Goal: Transaction & Acquisition: Purchase product/service

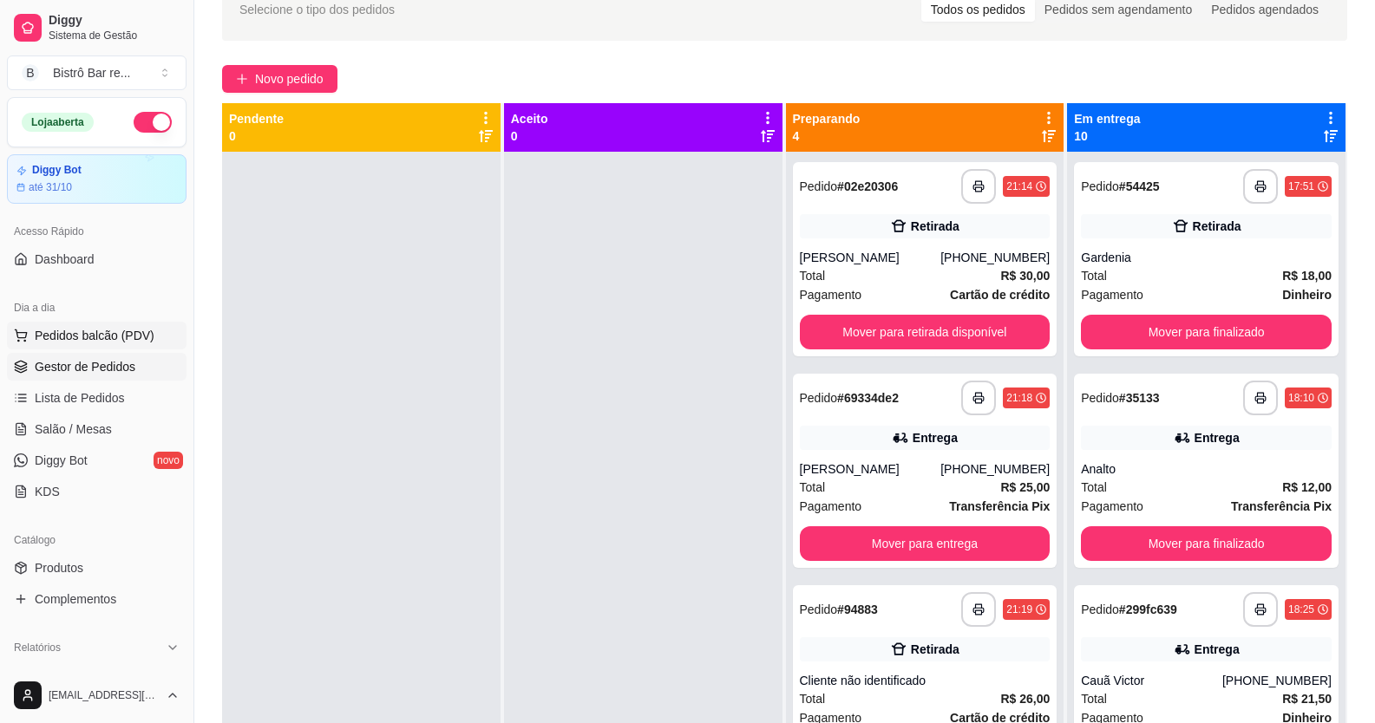
click at [37, 337] on span "Pedidos balcão (PDV)" at bounding box center [95, 335] width 120 height 17
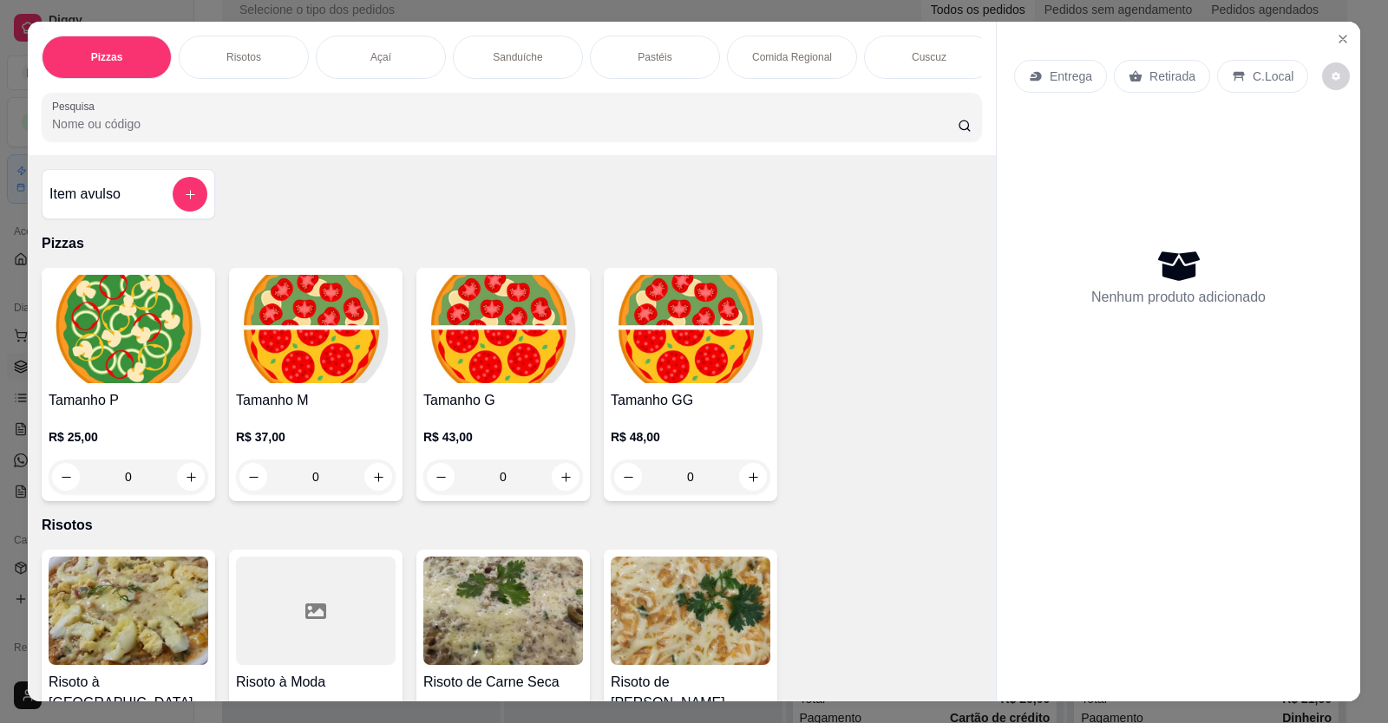
click at [831, 79] on div "Pizzas Risotos Açaí Sanduíche Pastéis Comida Regional Cuscuz Petiscos Bebidas P…" at bounding box center [512, 57] width 940 height 43
click at [245, 58] on p "Risotos" at bounding box center [243, 57] width 35 height 14
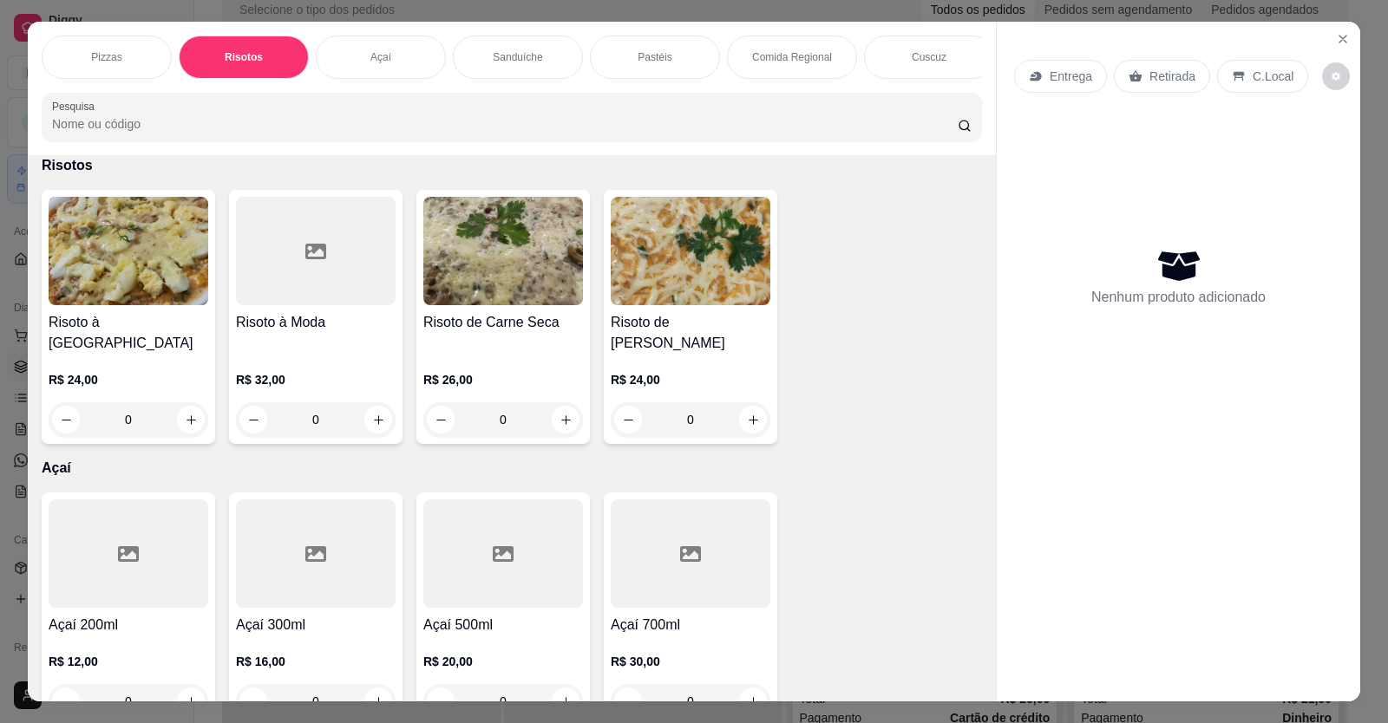
scroll to position [34, 0]
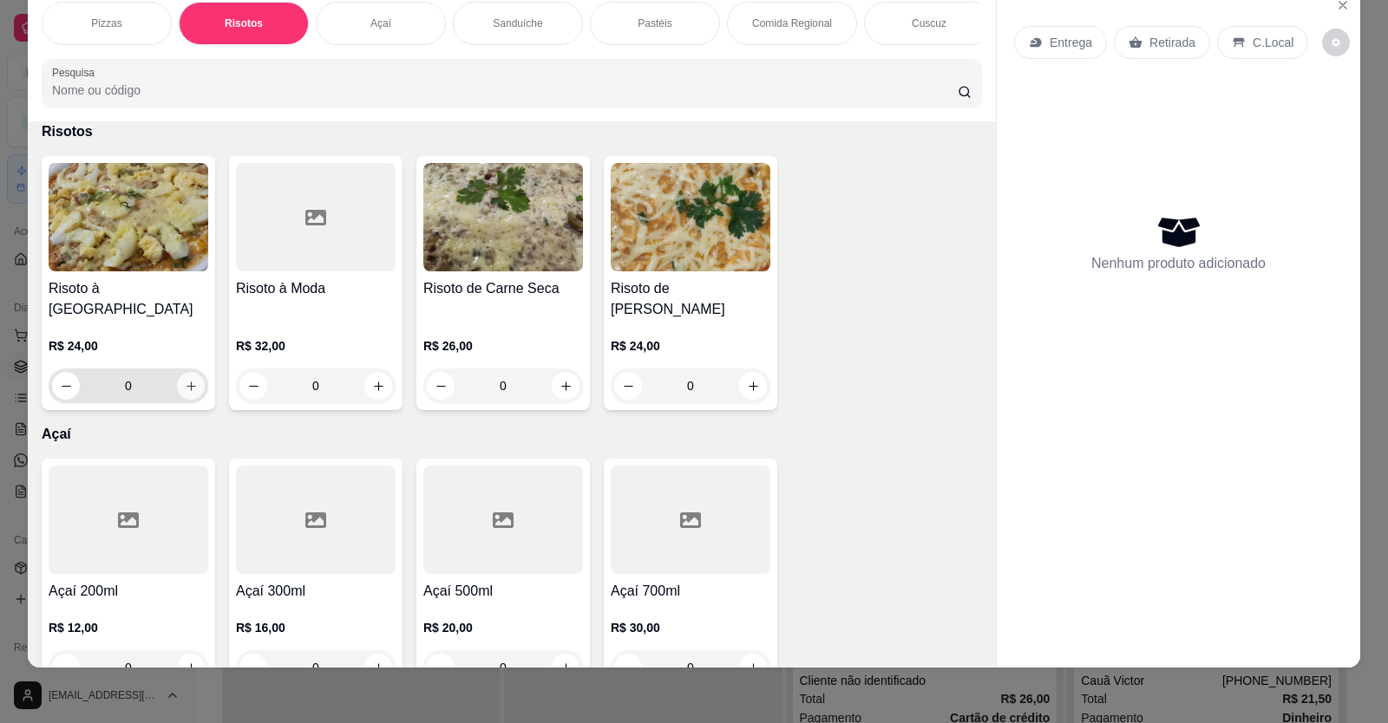
click at [185, 393] on icon "increase-product-quantity" at bounding box center [191, 386] width 13 height 13
type input "1"
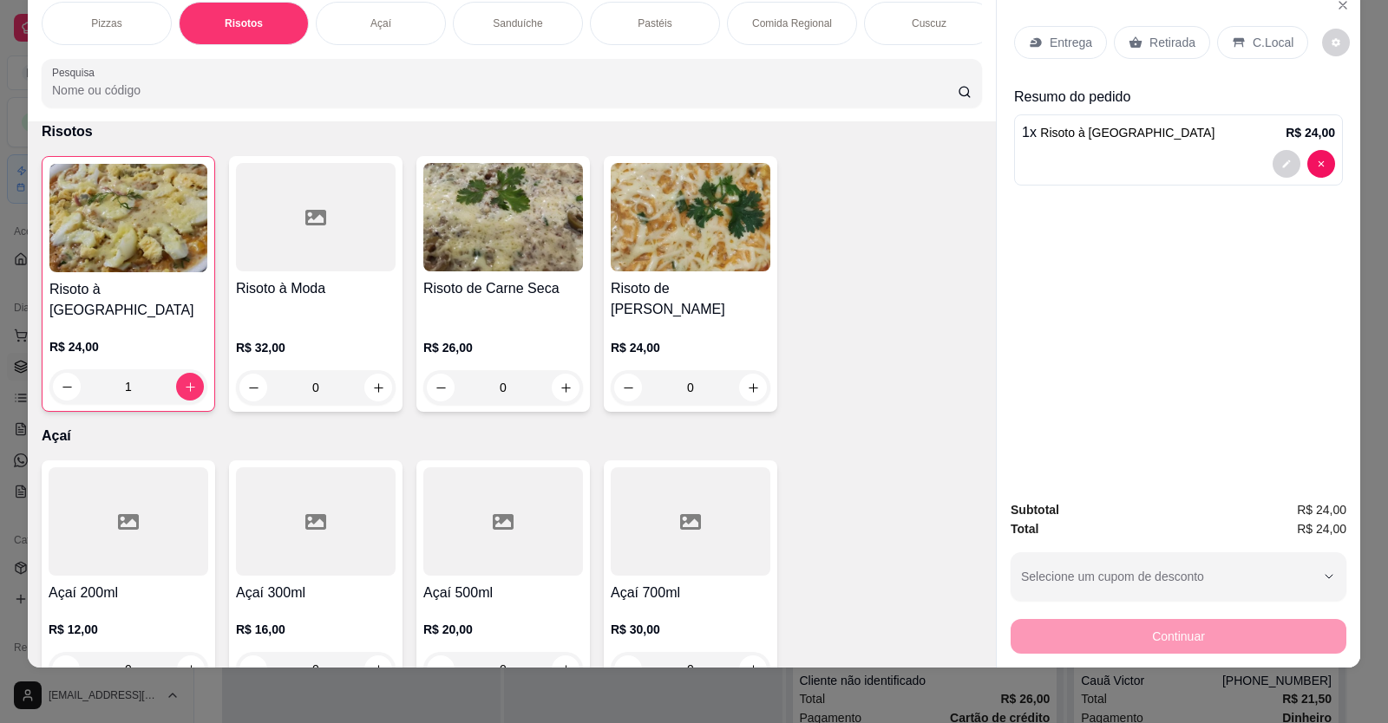
click at [872, 23] on div "Cuscuz" at bounding box center [929, 23] width 130 height 43
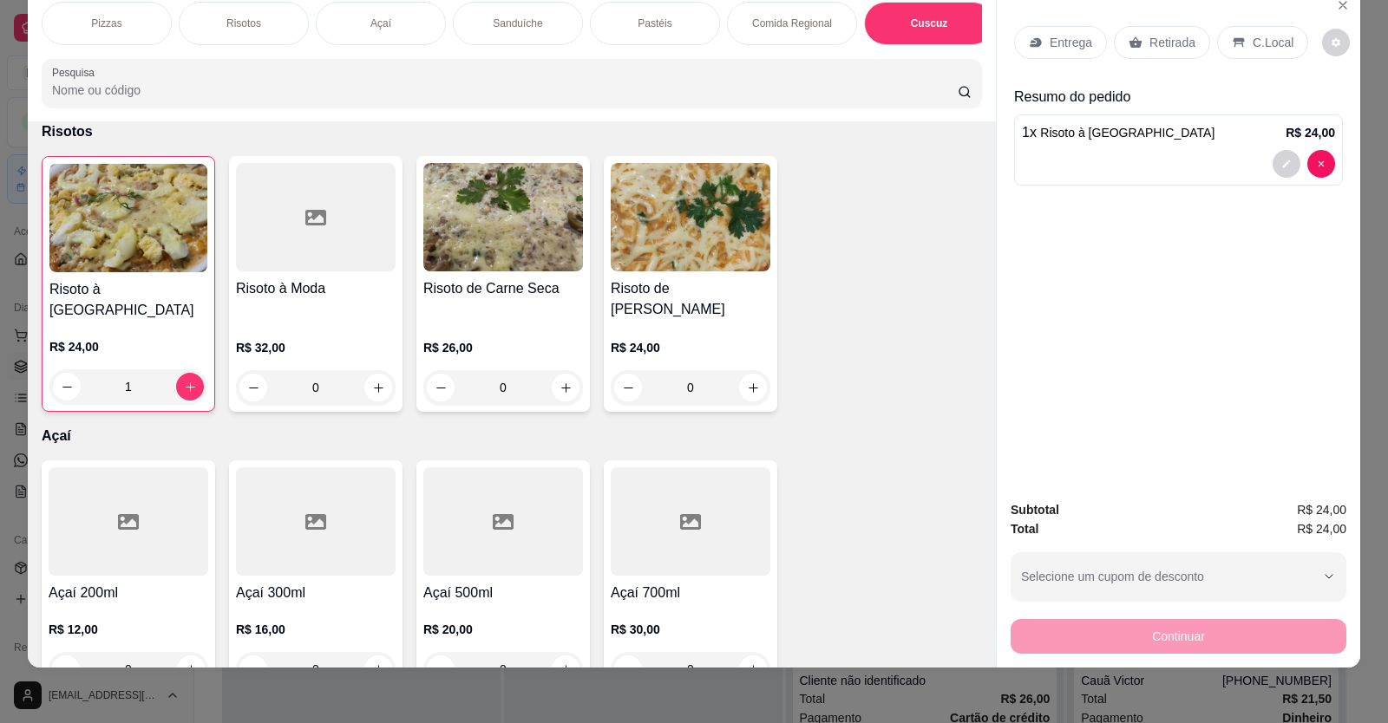
scroll to position [2574, 0]
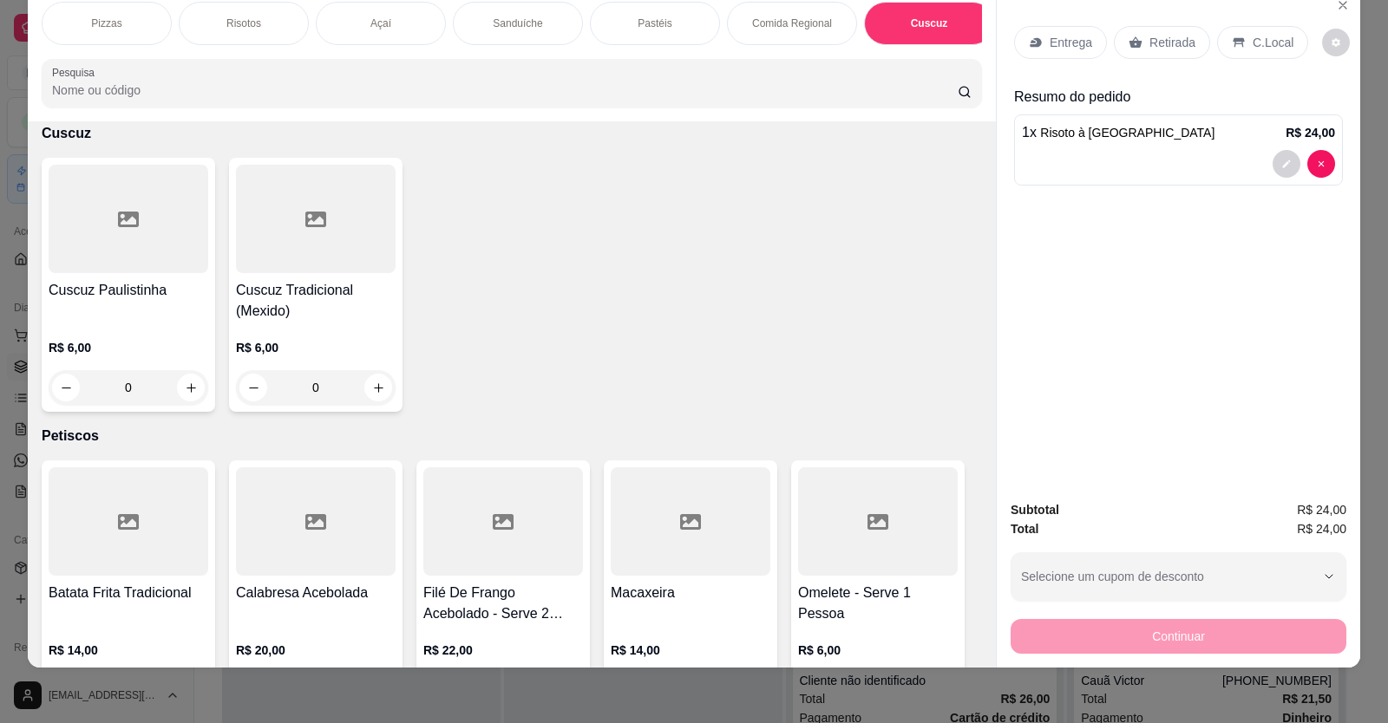
click at [370, 397] on div "0" at bounding box center [316, 387] width 160 height 35
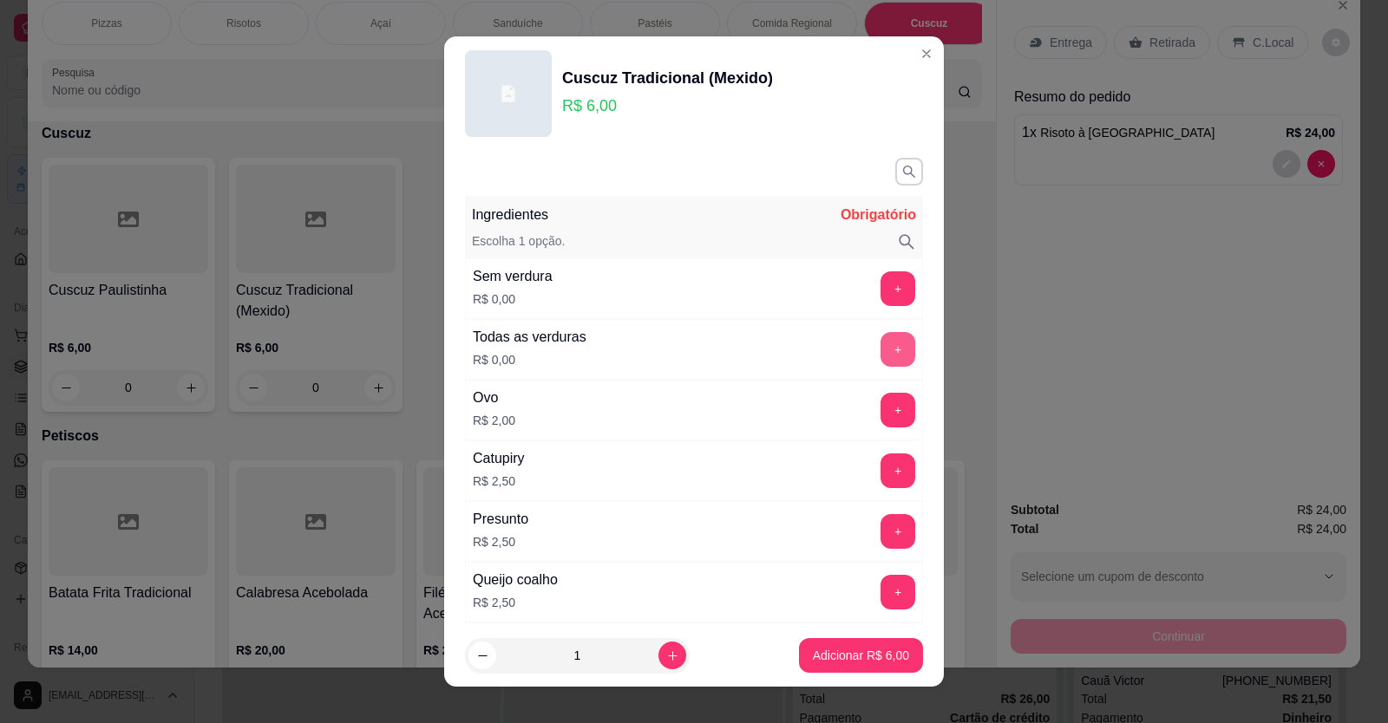
click at [881, 349] on button "+" at bounding box center [898, 349] width 35 height 35
click at [881, 414] on button "+" at bounding box center [898, 410] width 34 height 34
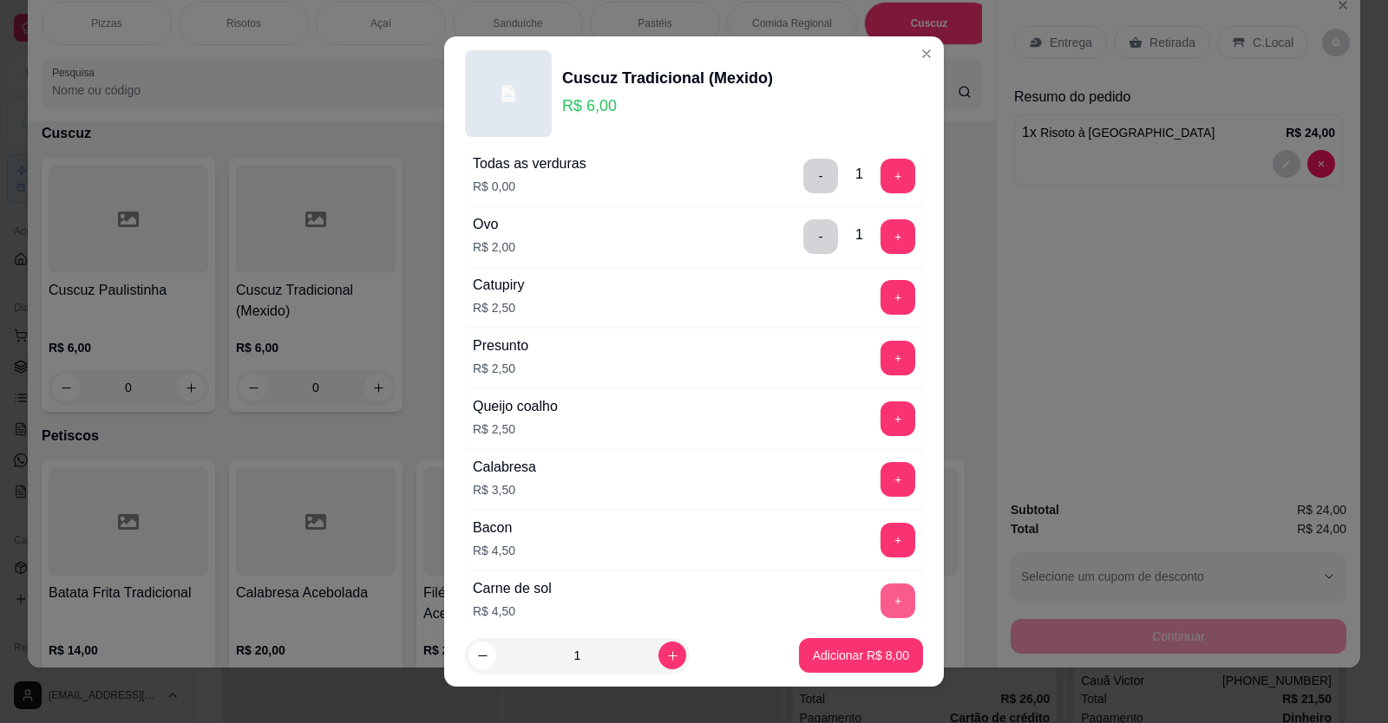
click at [881, 599] on button "+" at bounding box center [898, 601] width 35 height 35
click at [666, 660] on icon "increase-product-quantity" at bounding box center [672, 656] width 13 height 13
type input "2"
click at [822, 651] on p "Adicionar R$ 25,00" at bounding box center [858, 656] width 101 height 16
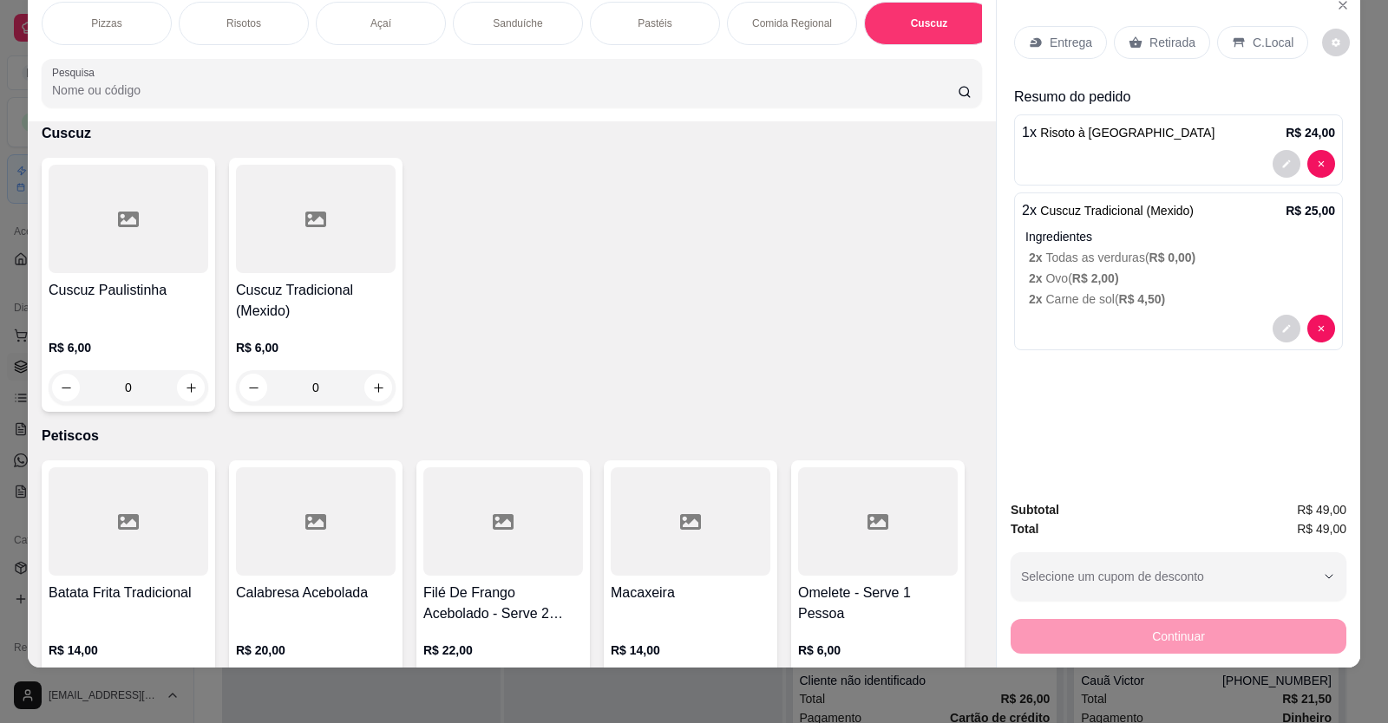
click at [514, 28] on p "Sanduíche" at bounding box center [517, 23] width 49 height 14
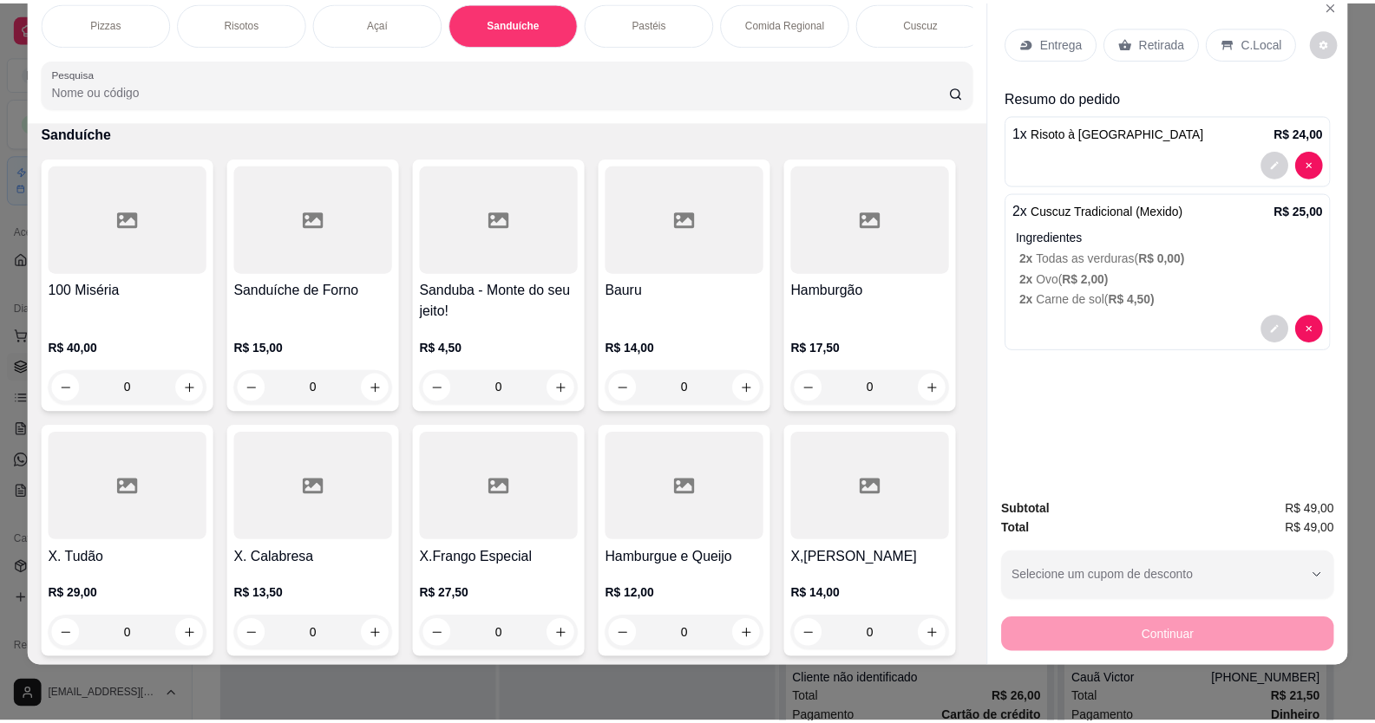
scroll to position [1118, 0]
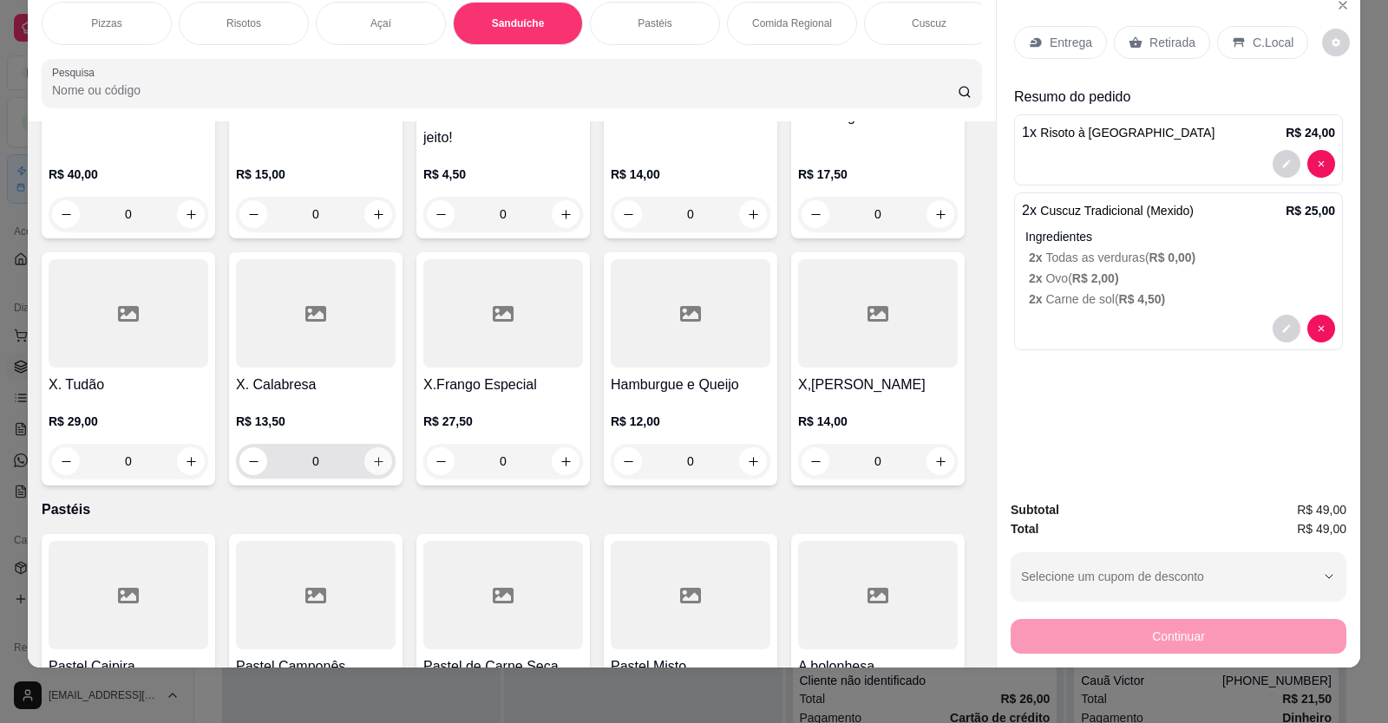
click at [374, 468] on icon "increase-product-quantity" at bounding box center [378, 461] width 13 height 13
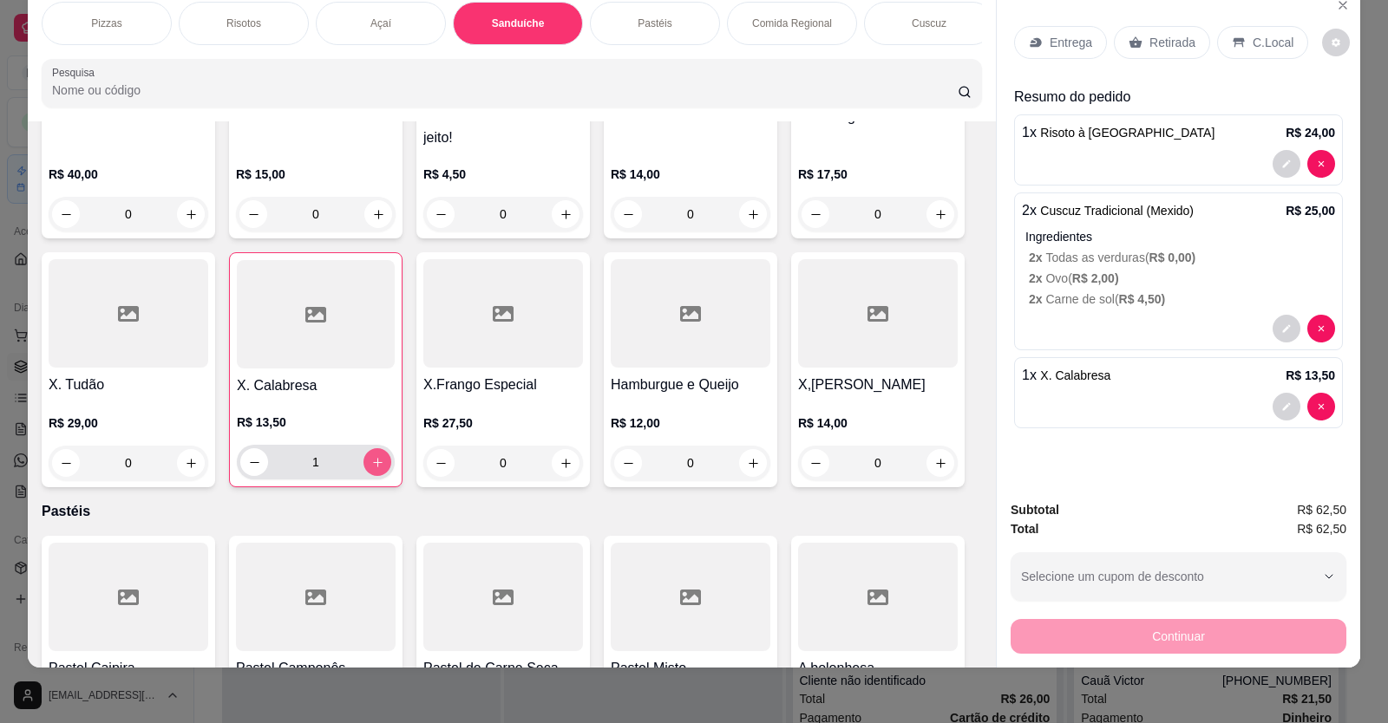
type input "1"
click at [1057, 49] on p "Entrega" at bounding box center [1071, 42] width 43 height 17
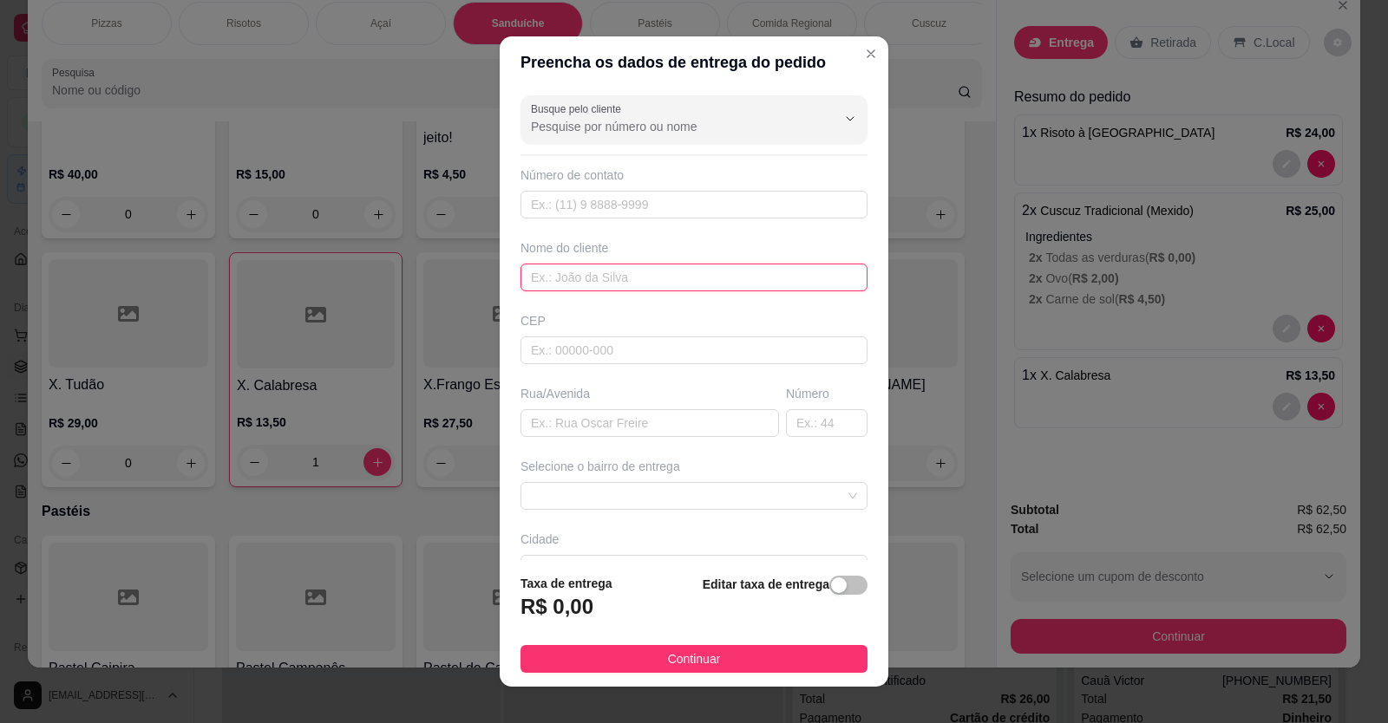
click at [521, 278] on input "text" at bounding box center [694, 278] width 347 height 28
click at [533, 422] on input "text" at bounding box center [650, 423] width 259 height 28
type input "[PERSON_NAME]"
click at [786, 415] on input "text" at bounding box center [827, 423] width 82 height 28
type input "258"
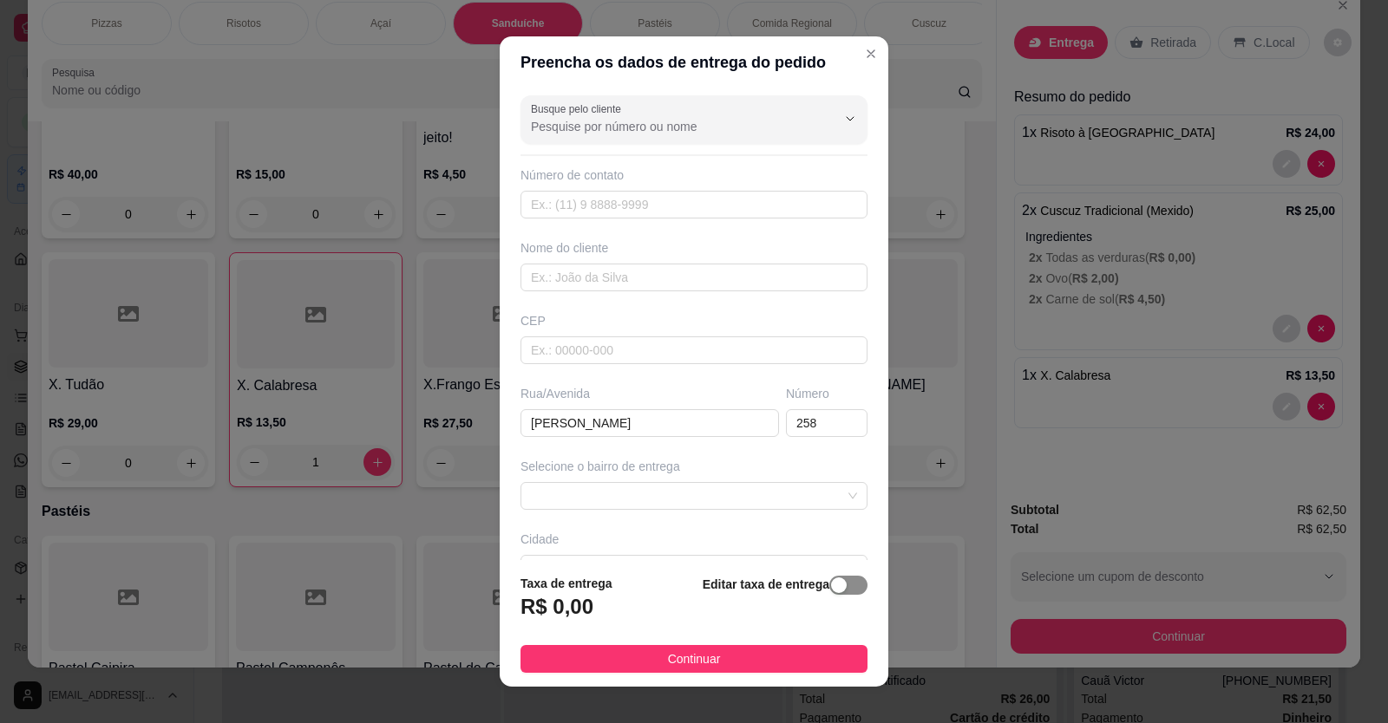
click at [831, 582] on div "button" at bounding box center [839, 586] width 16 height 16
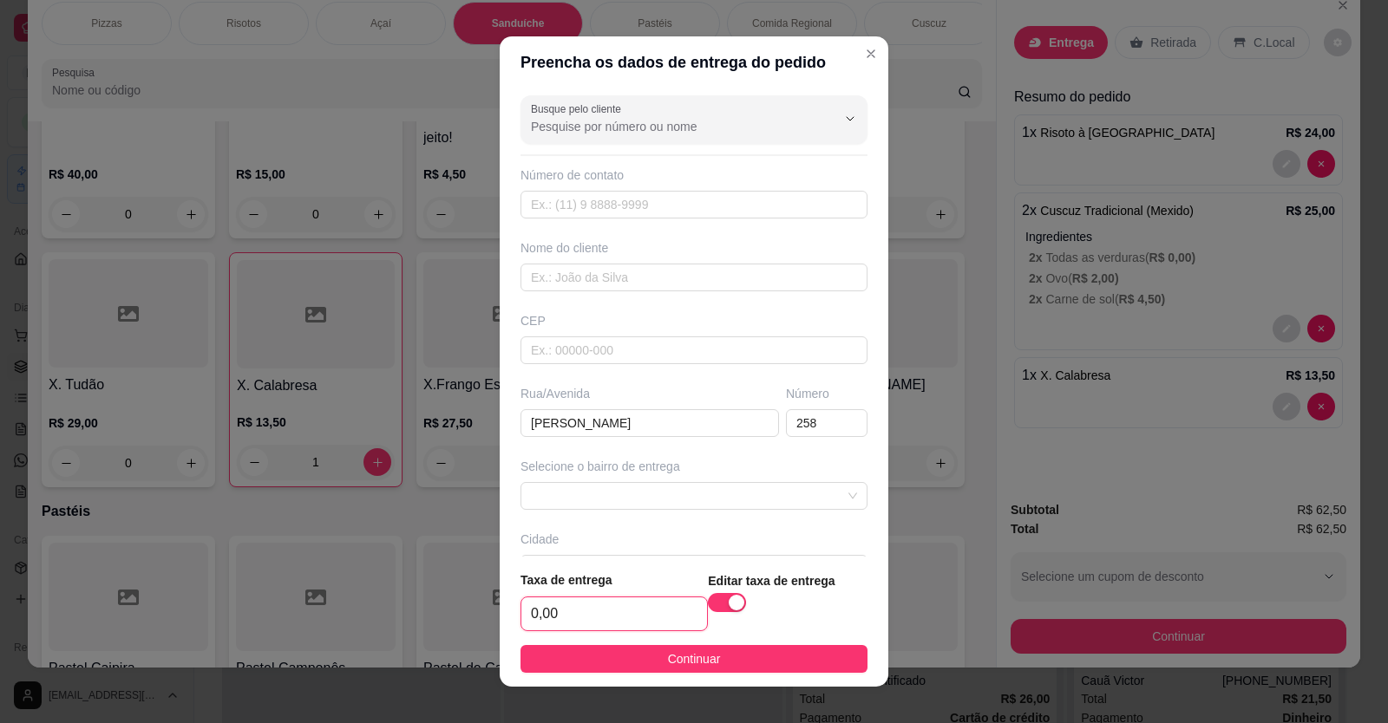
click at [532, 616] on input "0,00" at bounding box center [614, 614] width 186 height 33
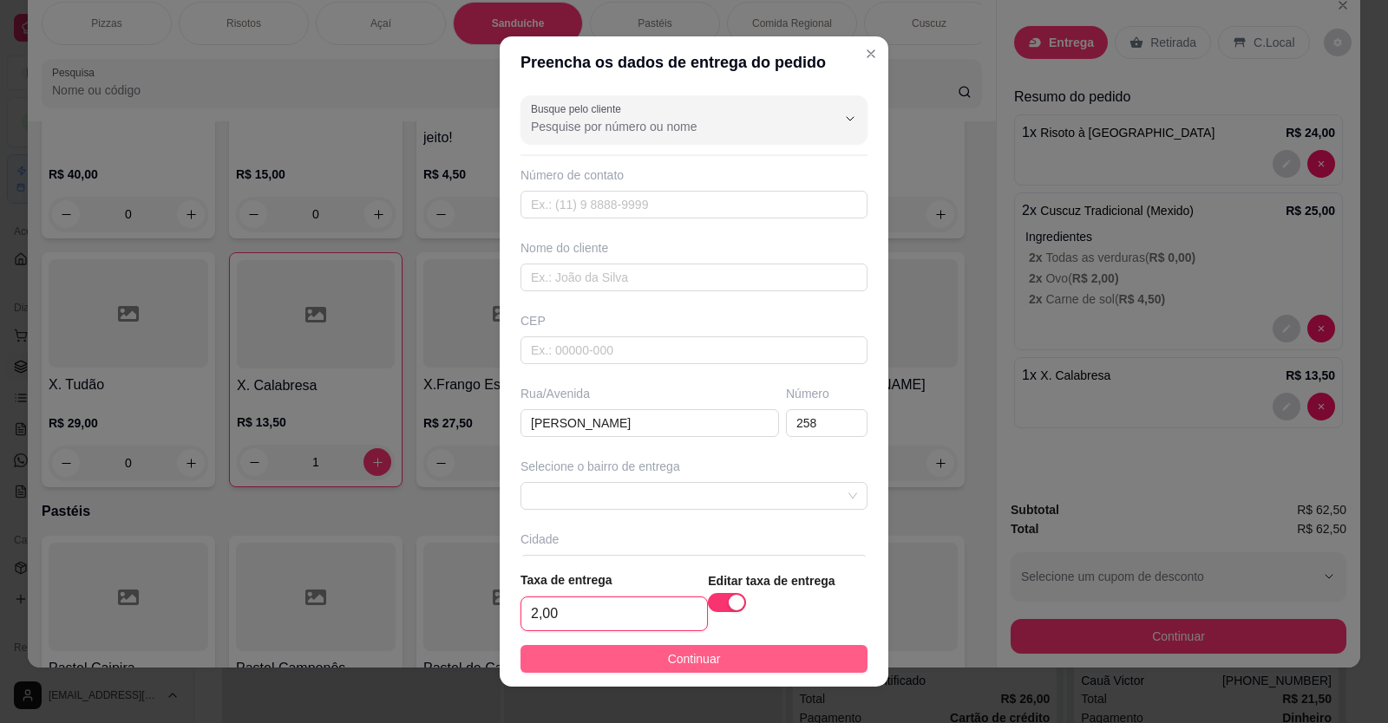
type input "2,00"
click at [607, 656] on button "Continuar" at bounding box center [694, 659] width 347 height 28
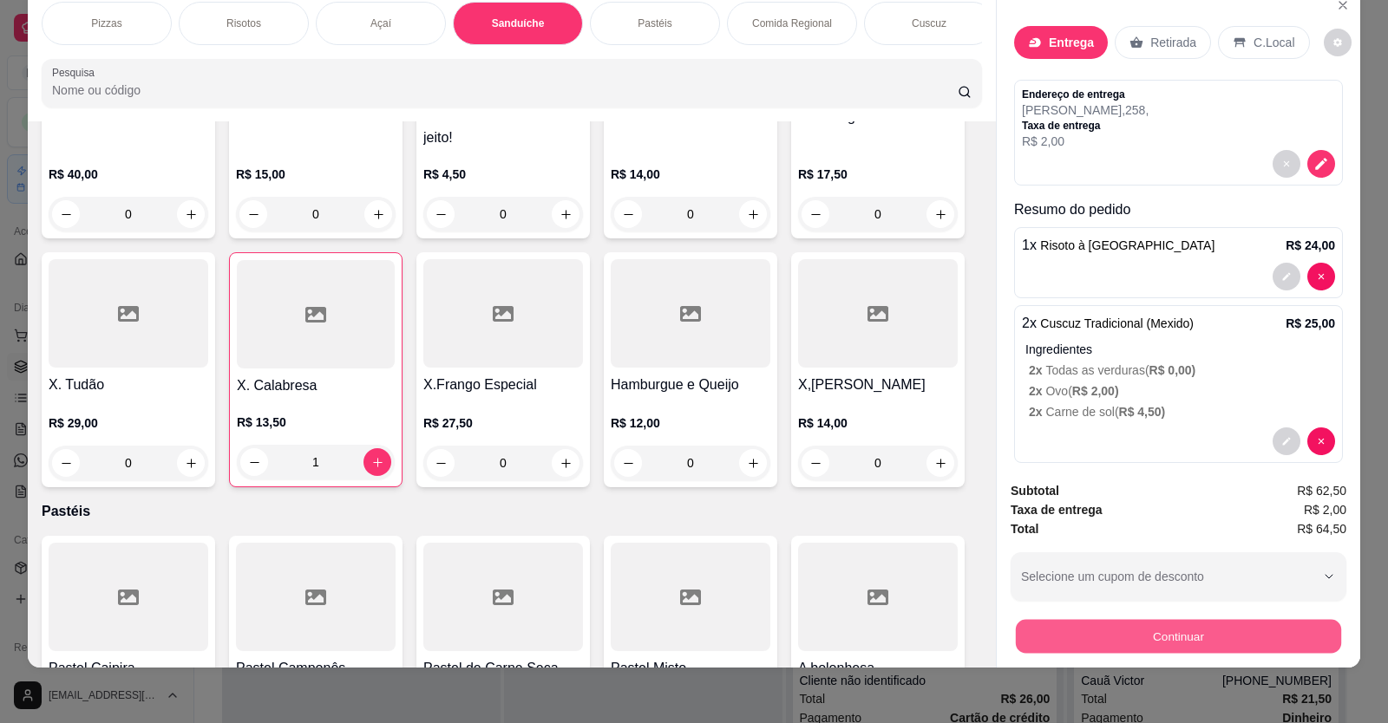
click at [1169, 639] on button "Continuar" at bounding box center [1178, 637] width 325 height 34
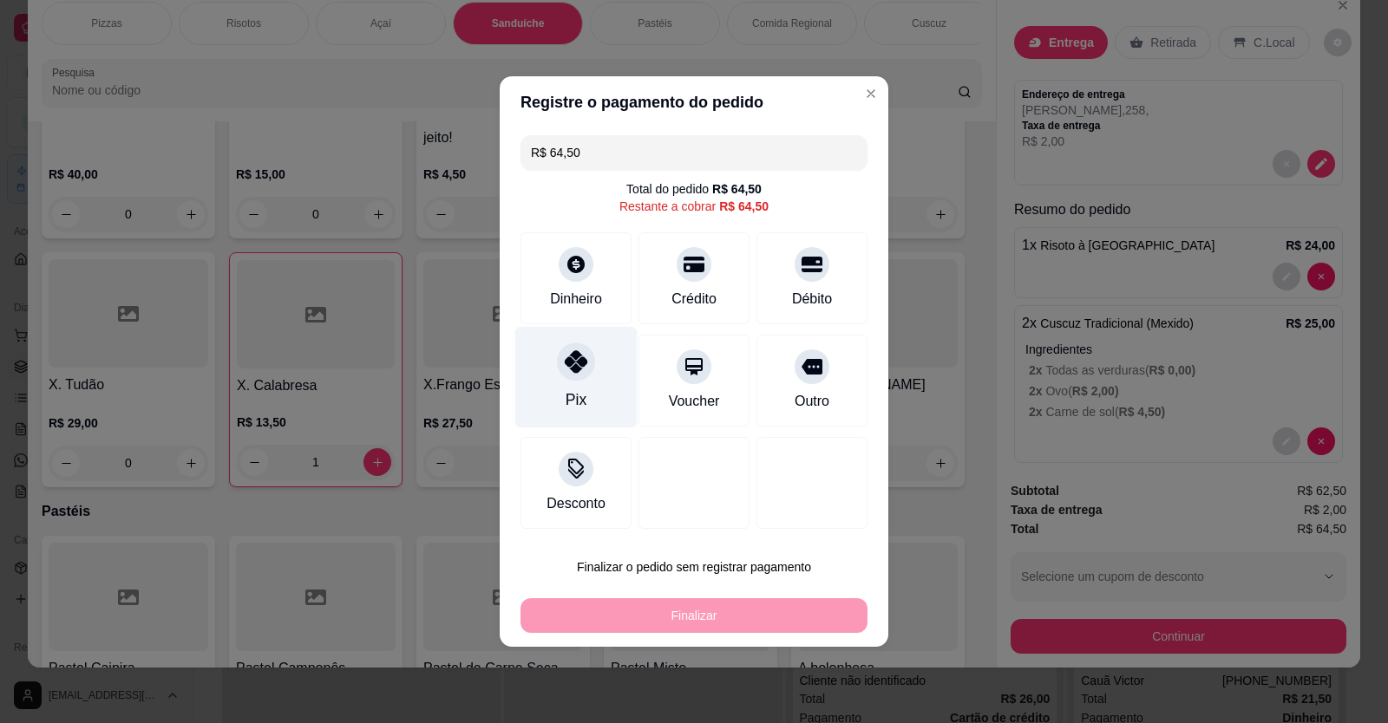
click at [557, 366] on div at bounding box center [576, 362] width 38 height 38
type input "R$ 0,00"
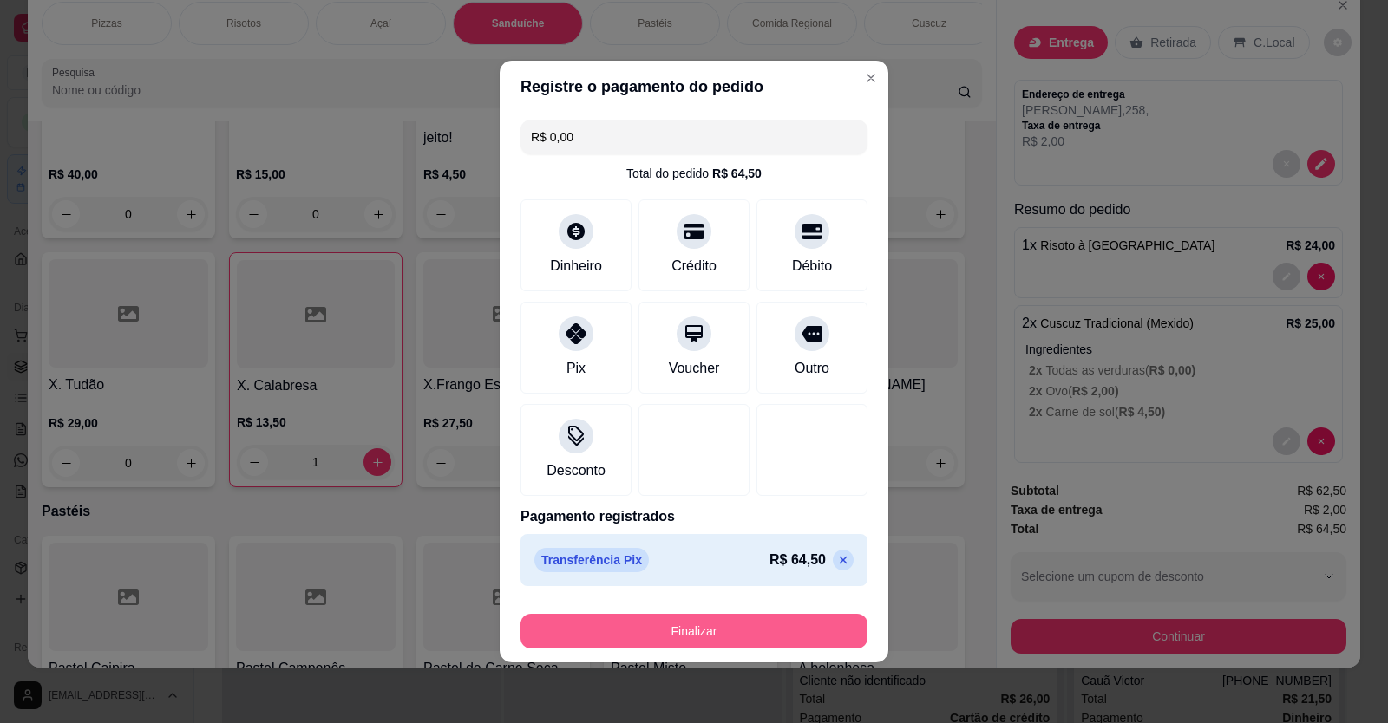
click at [678, 635] on button "Finalizar" at bounding box center [694, 631] width 347 height 35
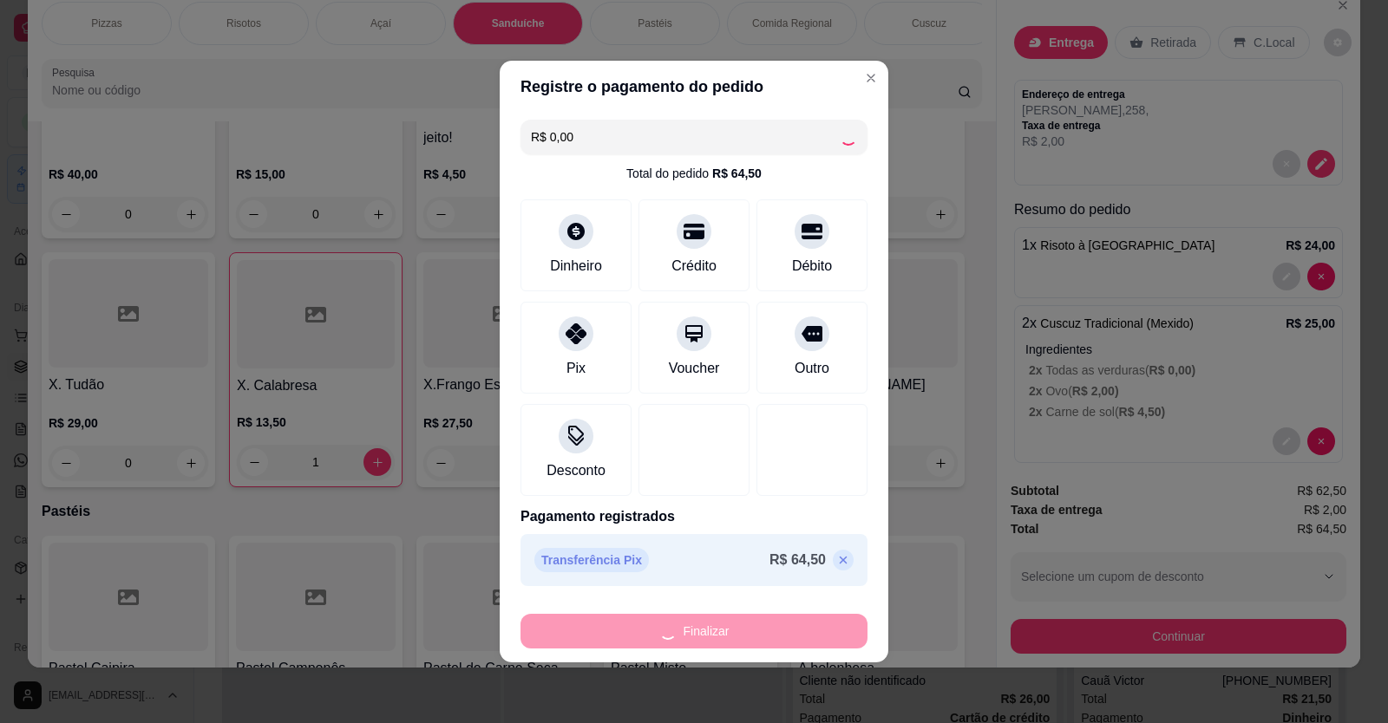
type input "0"
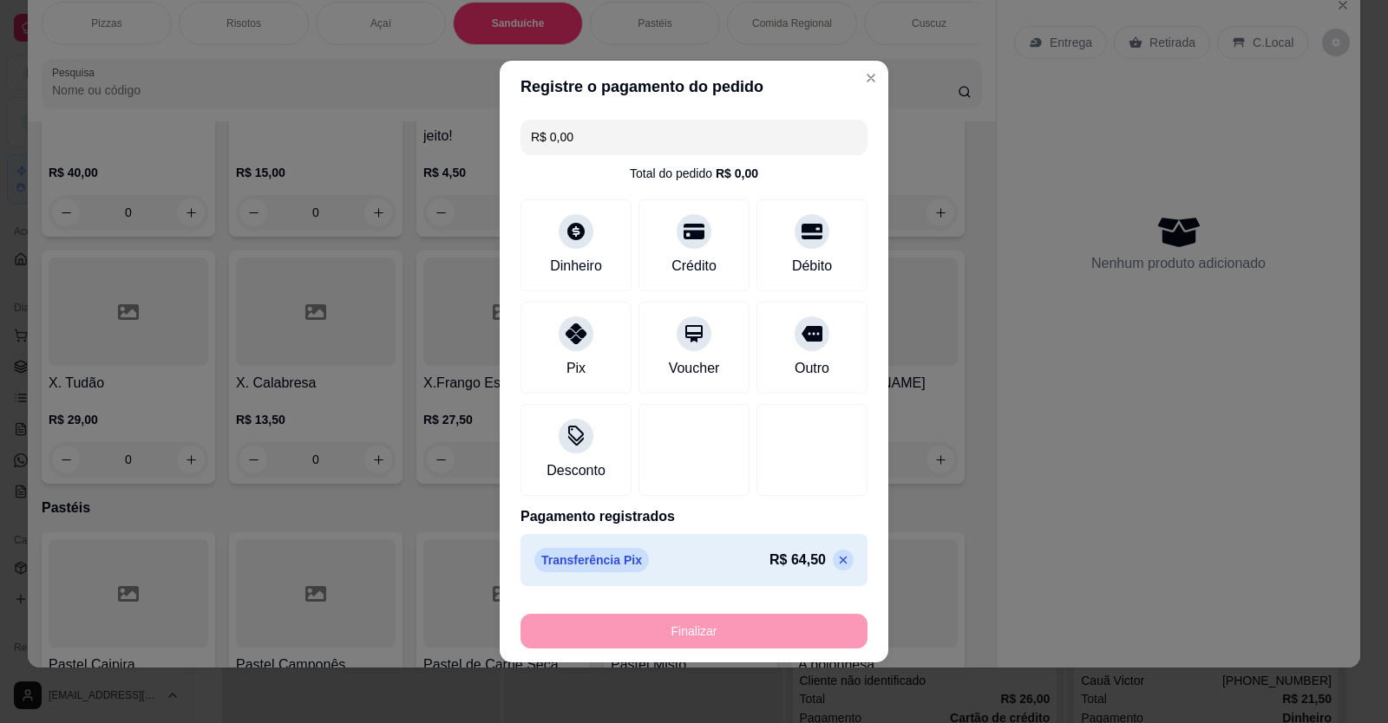
type input "-R$ 64,50"
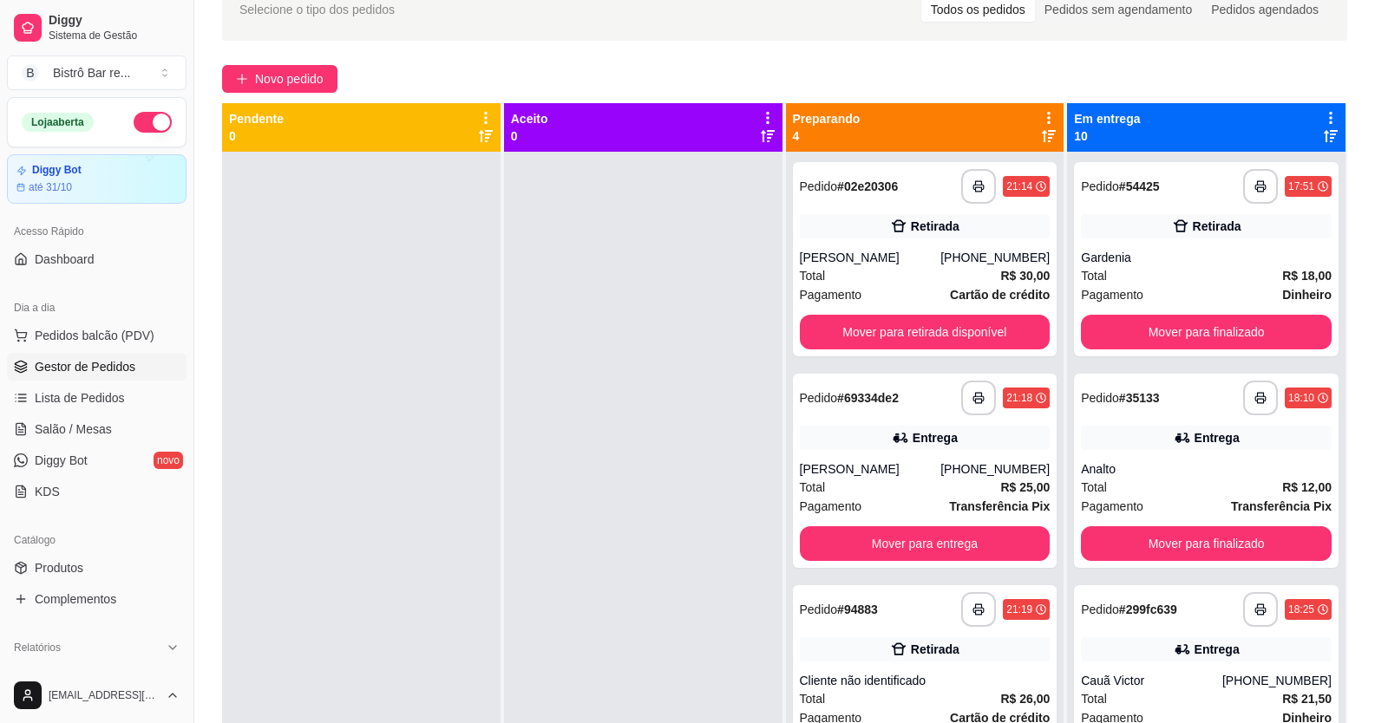
click at [720, 250] on div at bounding box center [643, 513] width 278 height 723
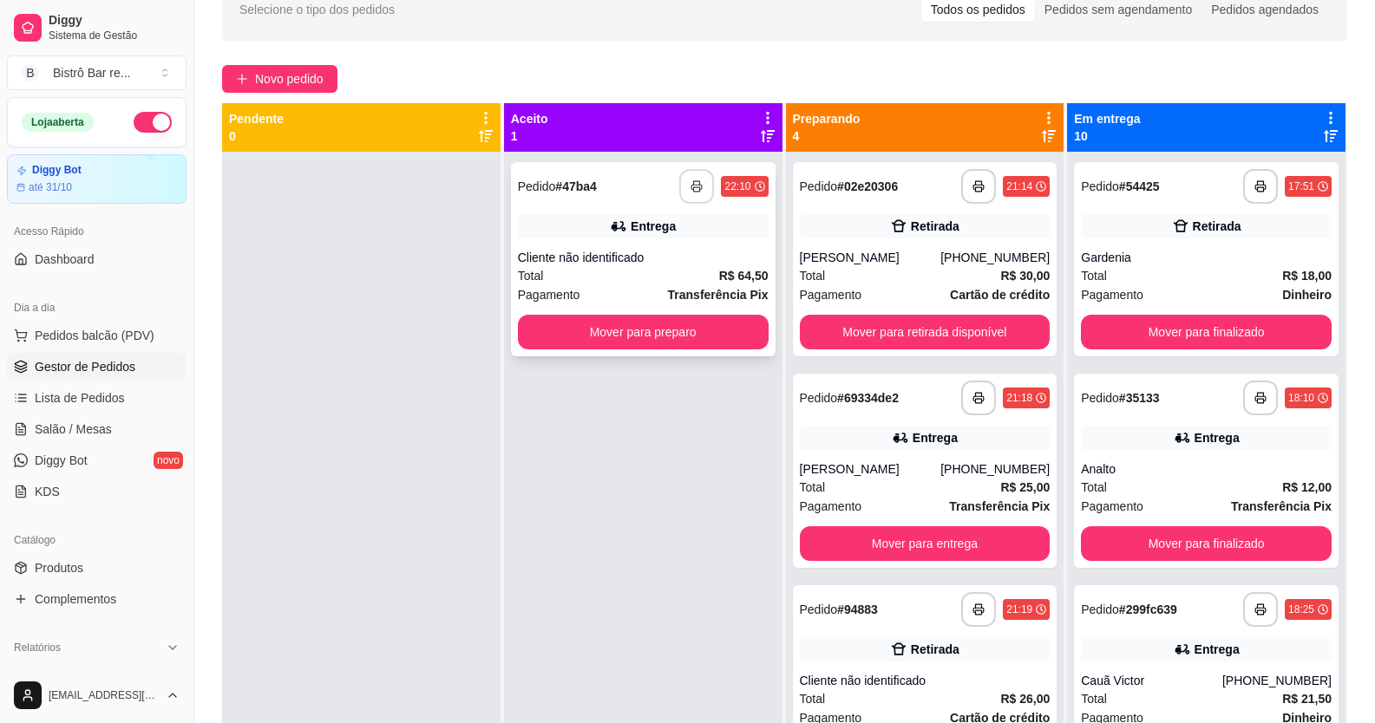
click at [686, 177] on button "button" at bounding box center [696, 186] width 35 height 35
click at [696, 331] on button "Mover para preparo" at bounding box center [642, 333] width 243 height 34
